Goal: Task Accomplishment & Management: Manage account settings

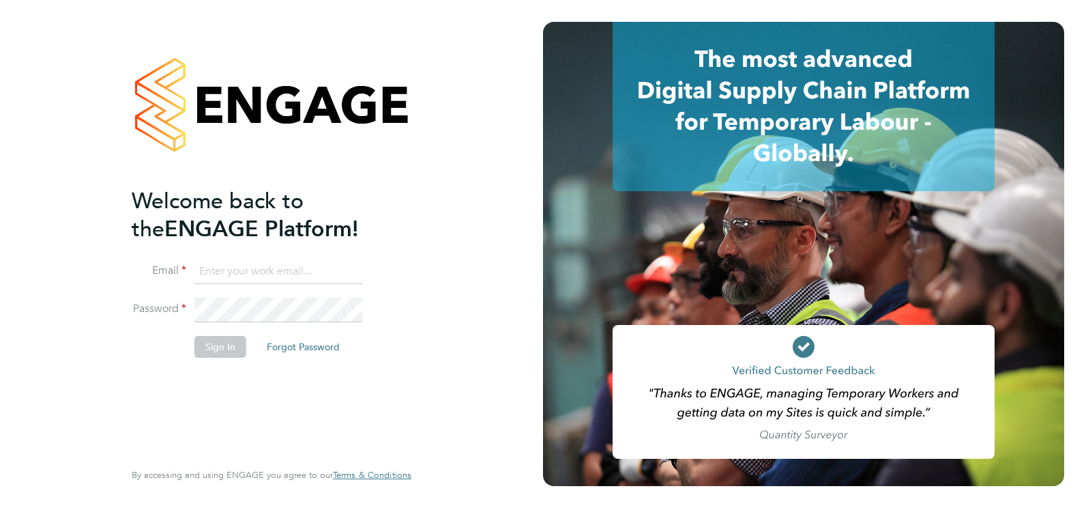
type input "robert.lesbirel@morgansindall.com"
click at [443, 226] on div "Welcome back to the ENGAGE Platform! Email robert.lesbirel@morgansindall.com Pa…" at bounding box center [271, 254] width 543 height 508
click at [222, 342] on button "Sign In" at bounding box center [220, 347] width 52 height 22
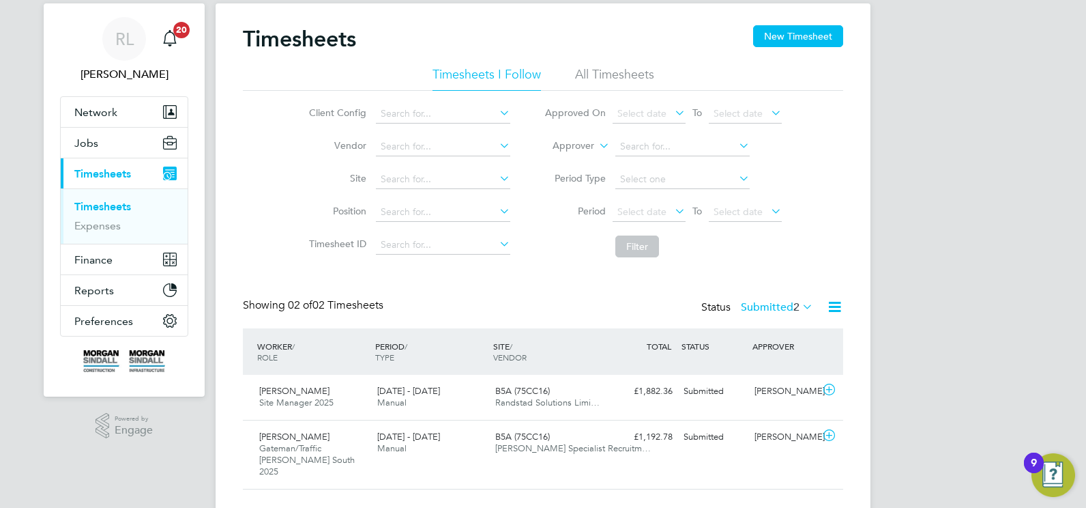
scroll to position [54, 0]
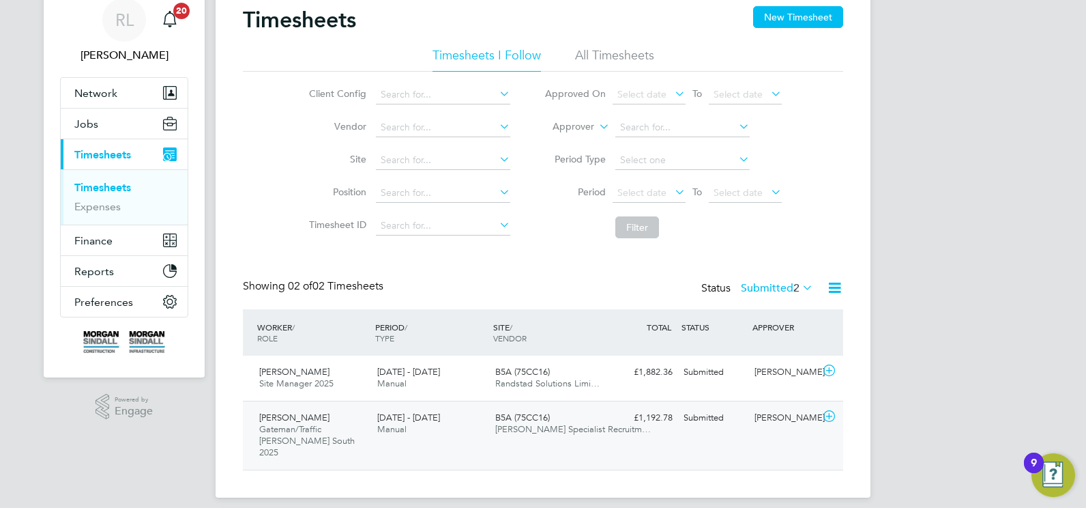
click at [400, 422] on span "[DATE] - [DATE]" at bounding box center [408, 417] width 63 height 12
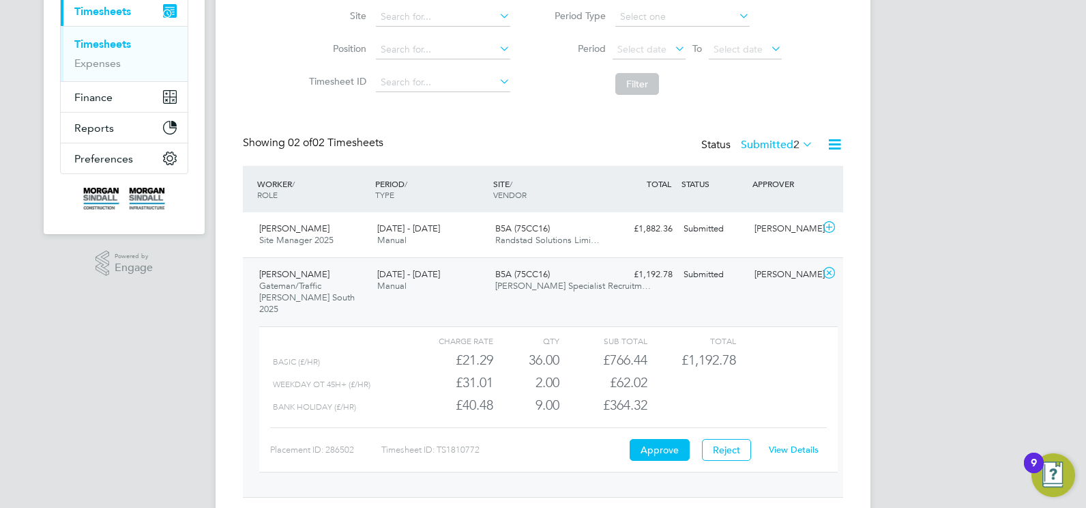
scroll to position [224, 0]
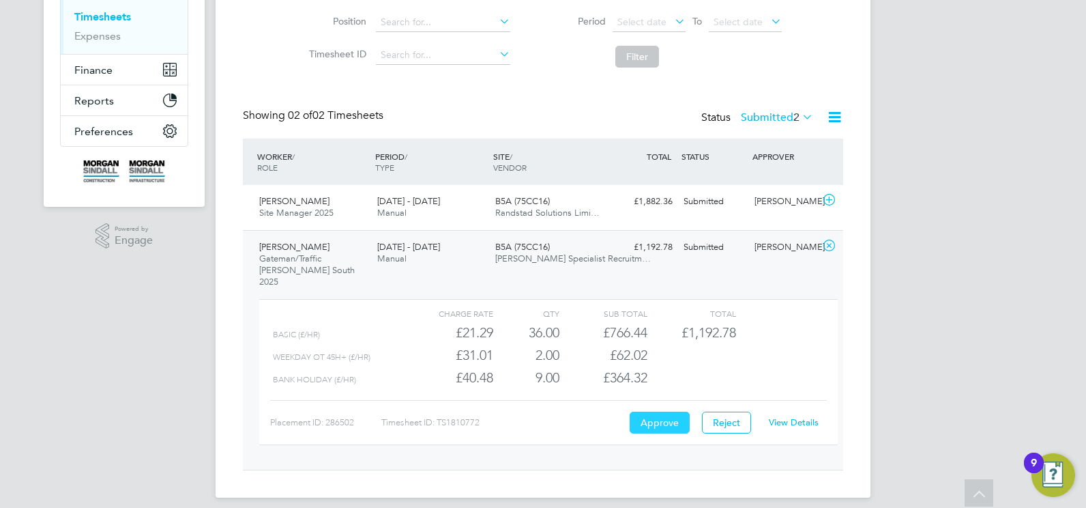
click at [674, 411] on button "Approve" at bounding box center [660, 422] width 60 height 22
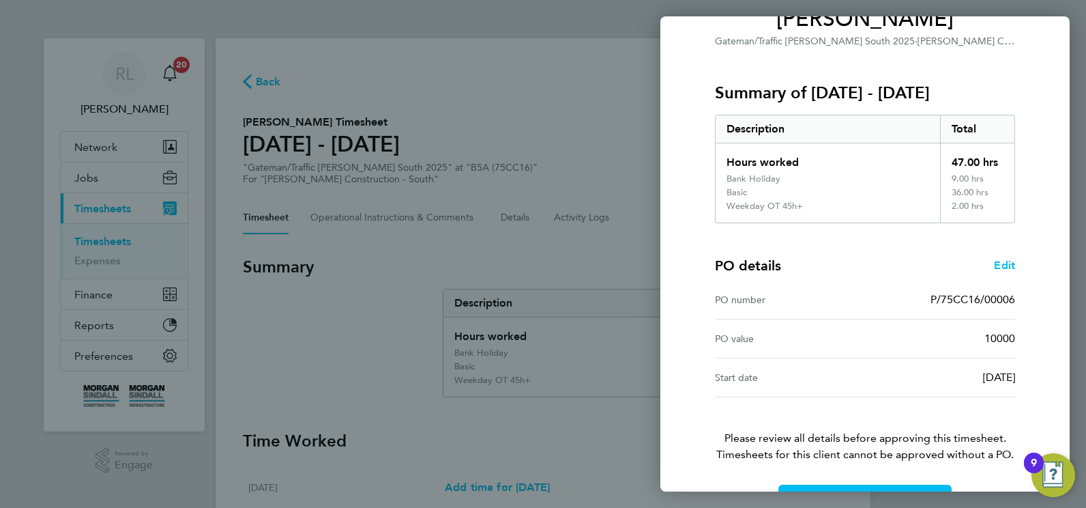
scroll to position [173, 0]
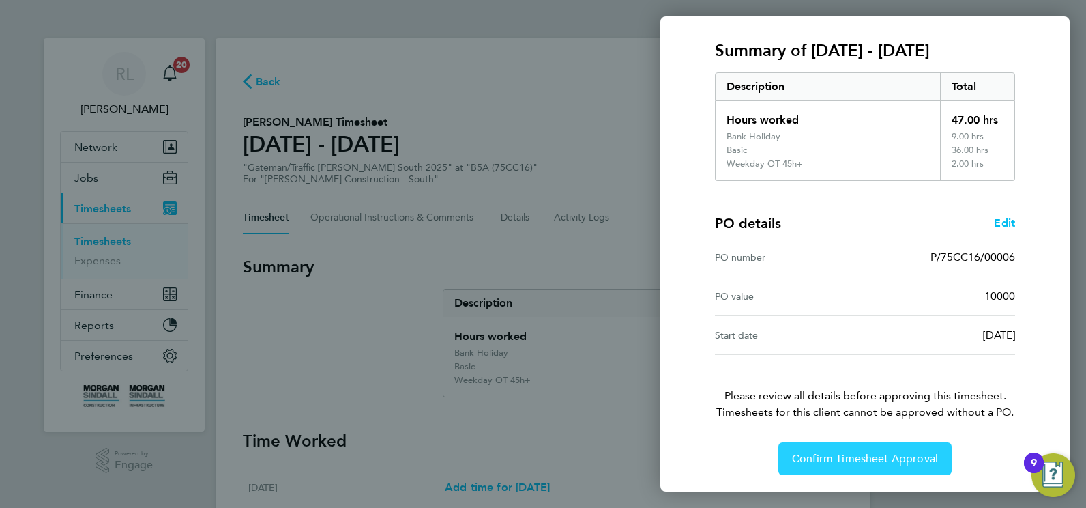
click at [848, 461] on span "Confirm Timesheet Approval" at bounding box center [865, 459] width 146 height 14
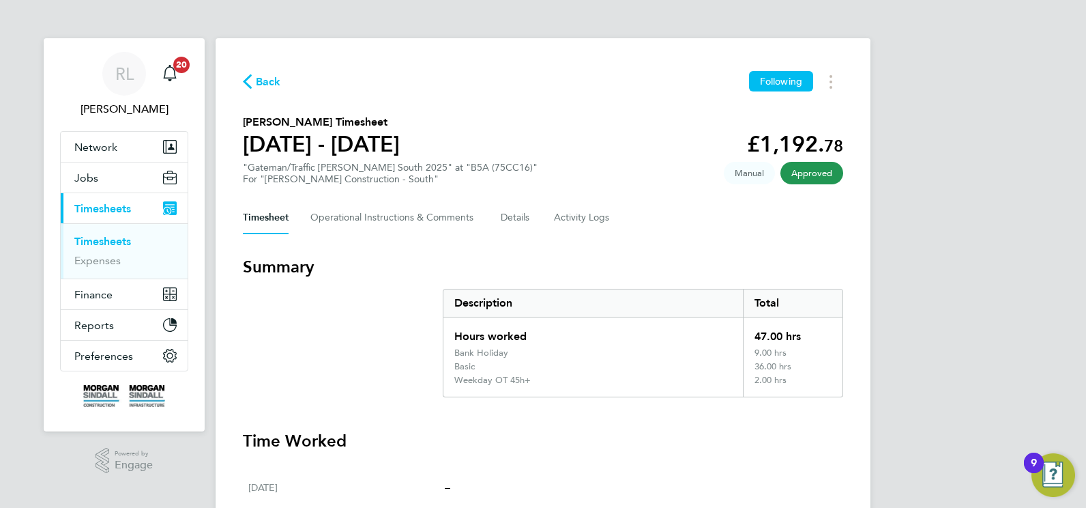
click at [275, 83] on span "Back" at bounding box center [268, 82] width 25 height 16
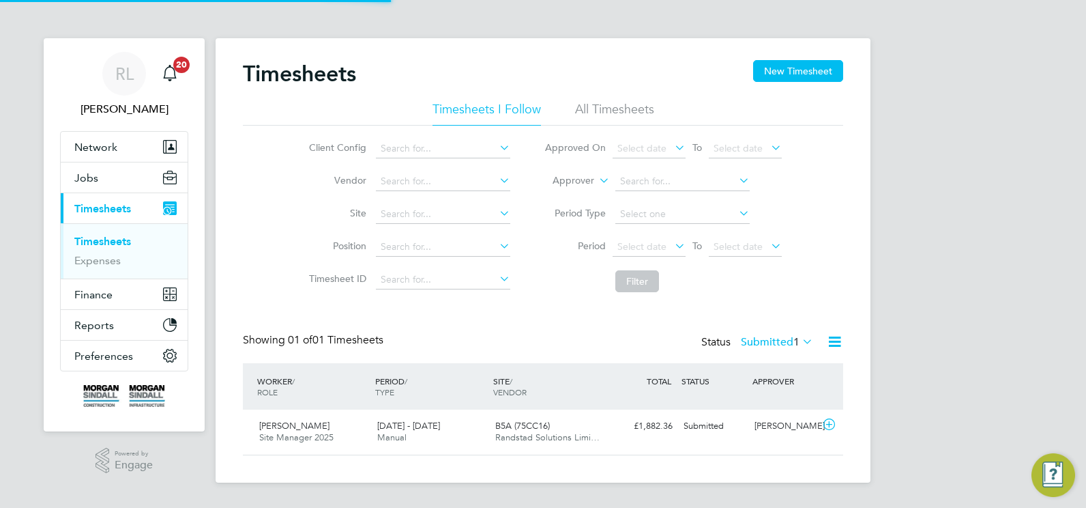
scroll to position [35, 119]
click at [394, 423] on span "[DATE] - [DATE]" at bounding box center [408, 426] width 63 height 12
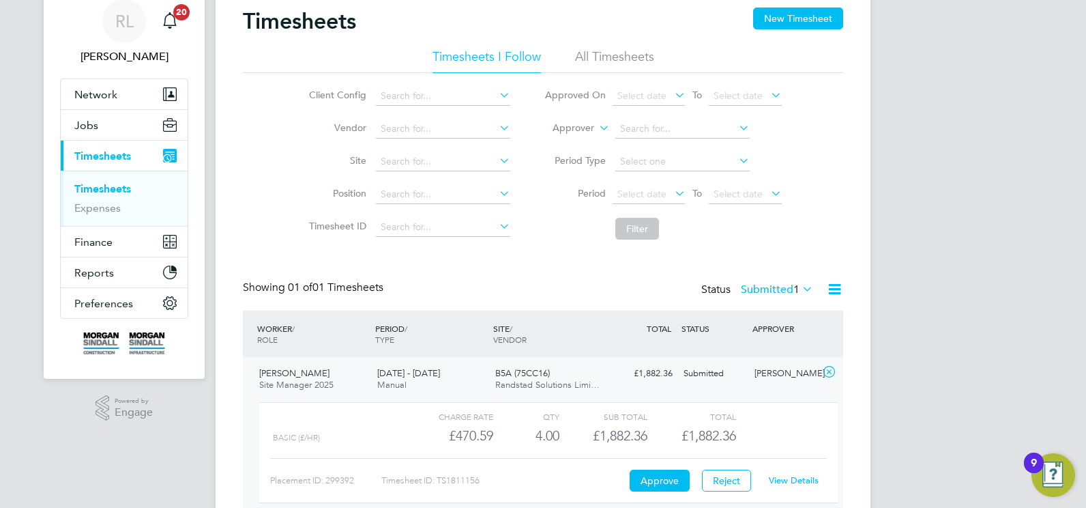
scroll to position [122, 0]
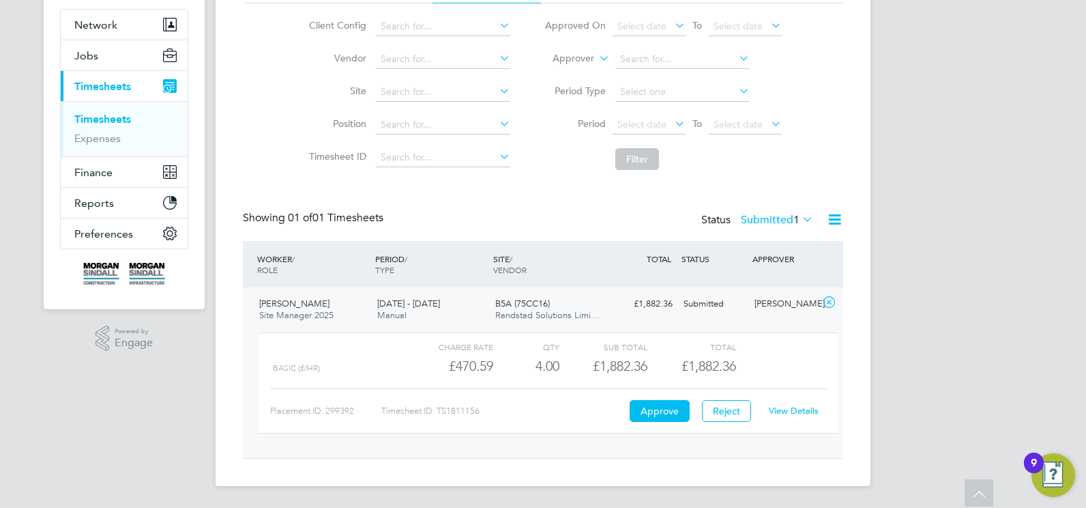
click at [793, 411] on link "View Details" at bounding box center [794, 411] width 50 height 12
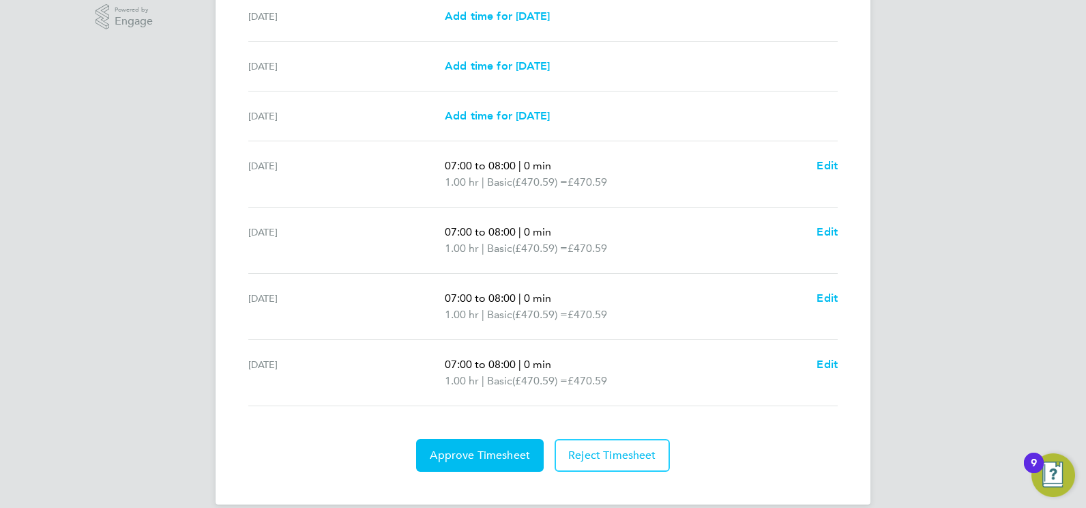
scroll to position [462, 0]
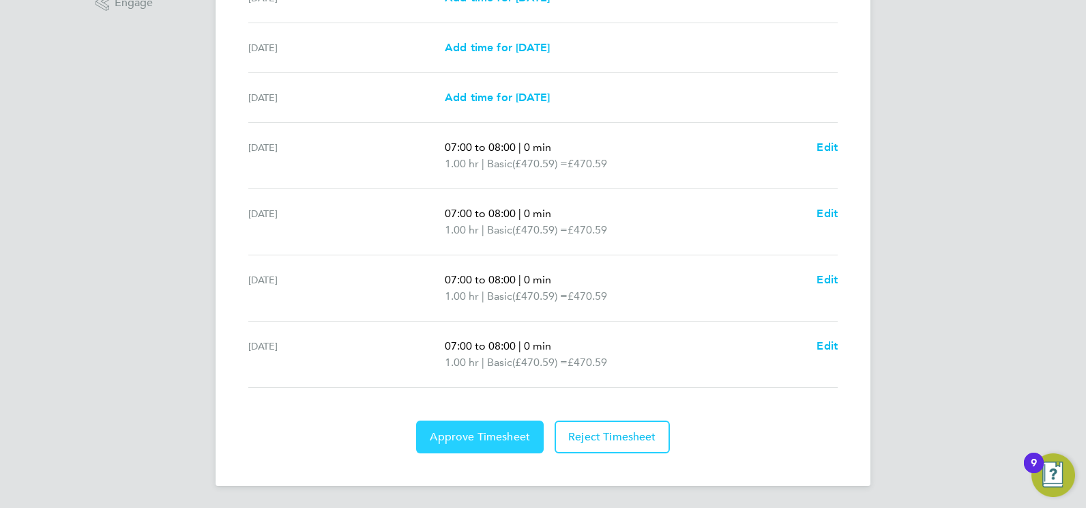
click at [501, 439] on span "Approve Timesheet" at bounding box center [480, 437] width 100 height 14
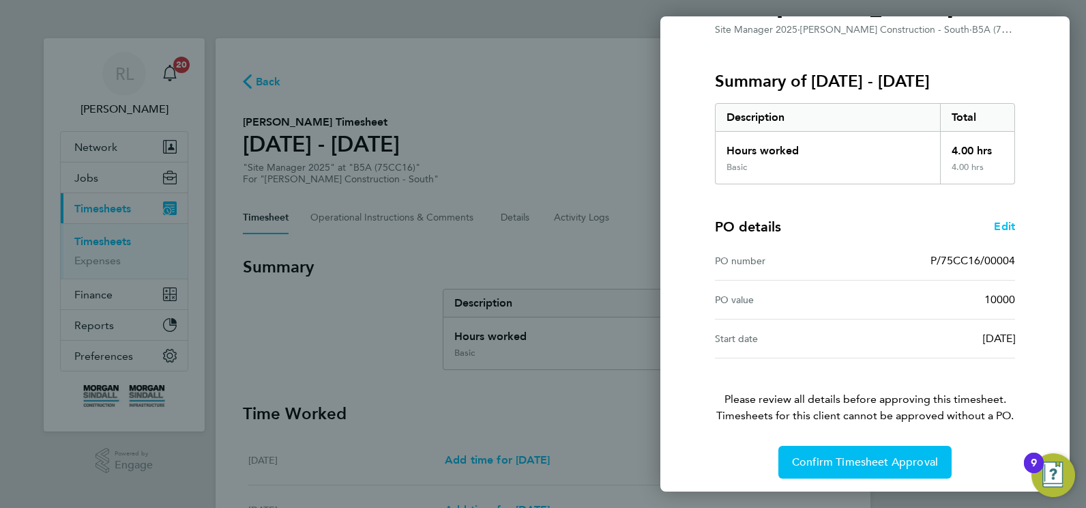
scroll to position [146, 0]
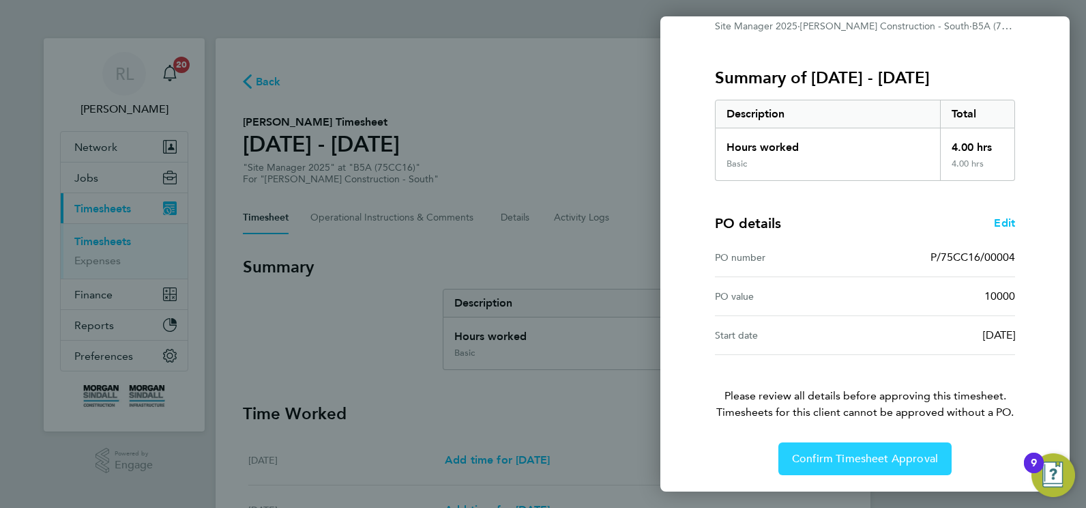
click at [853, 451] on button "Confirm Timesheet Approval" at bounding box center [864, 458] width 173 height 33
